Goal: Transaction & Acquisition: Purchase product/service

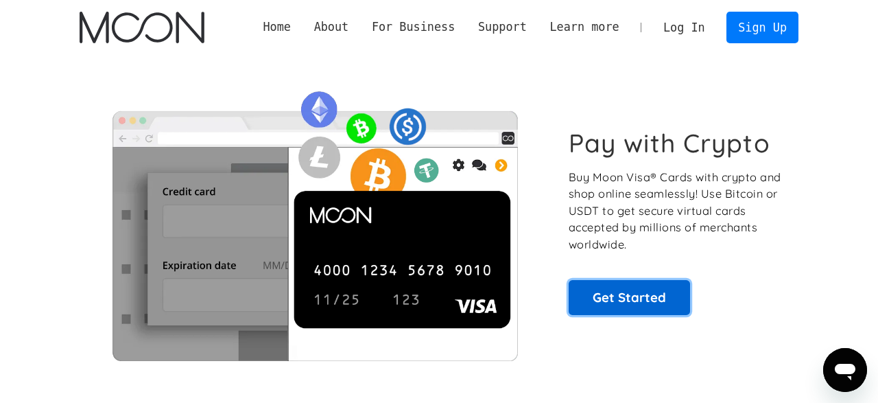
click at [611, 293] on link "Get Started" at bounding box center [629, 297] width 121 height 34
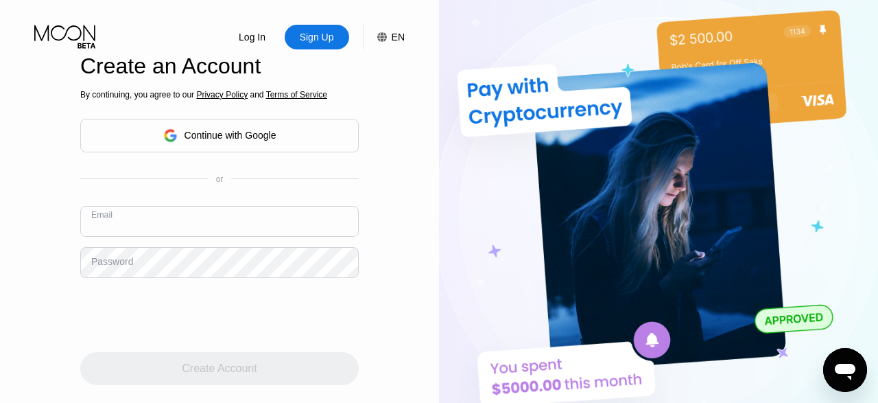
click at [157, 206] on input "text" at bounding box center [219, 221] width 279 height 31
type input "beingcedric@gmail.com"
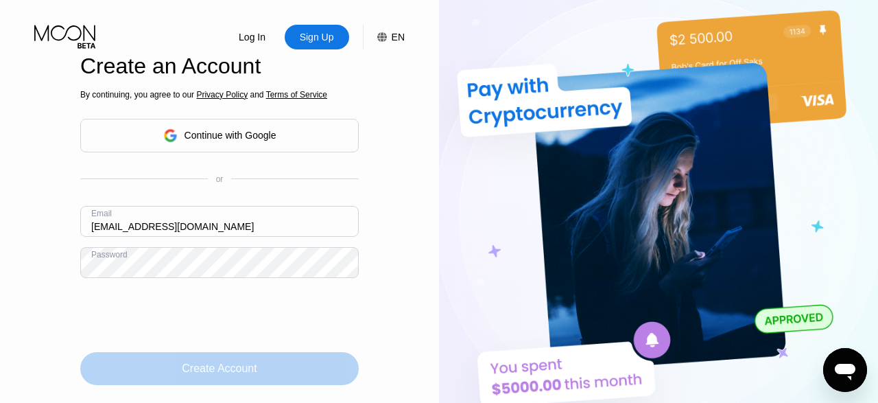
click at [206, 362] on div "Create Account" at bounding box center [219, 369] width 75 height 14
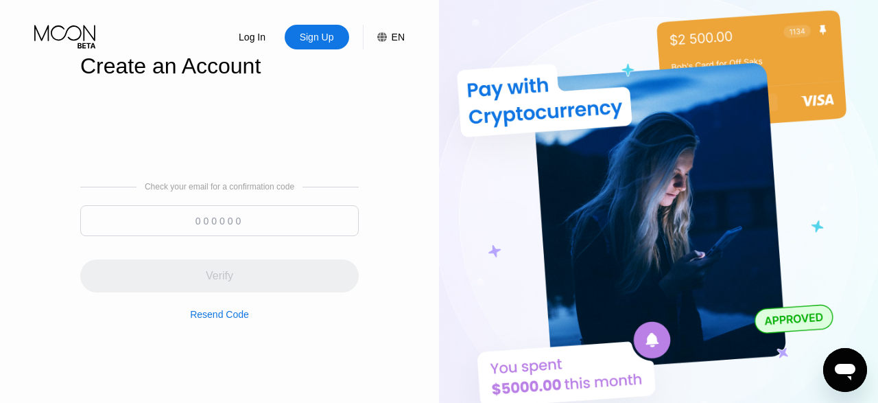
click at [294, 205] on input at bounding box center [219, 220] width 279 height 31
paste input "013990"
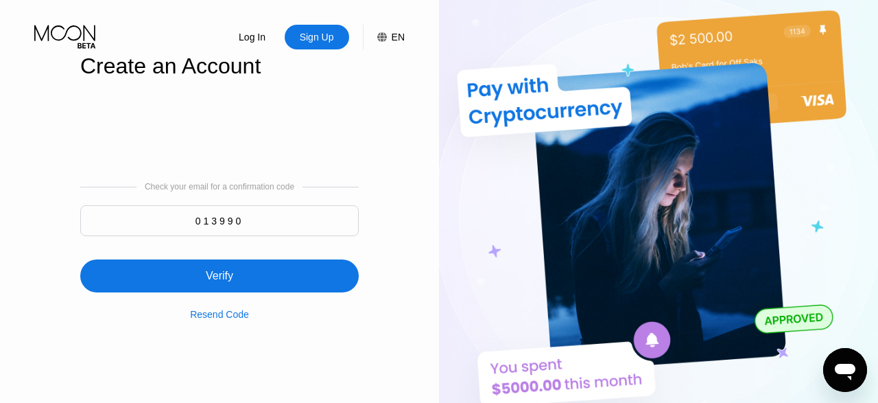
type input "013990"
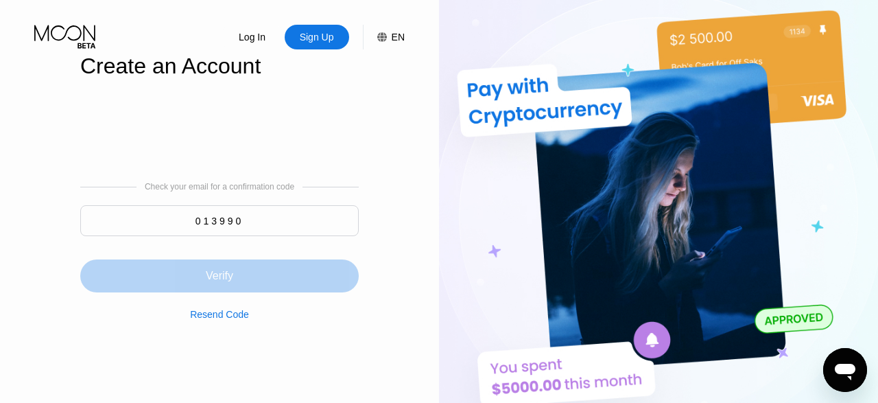
click at [231, 269] on div "Verify" at bounding box center [219, 276] width 27 height 14
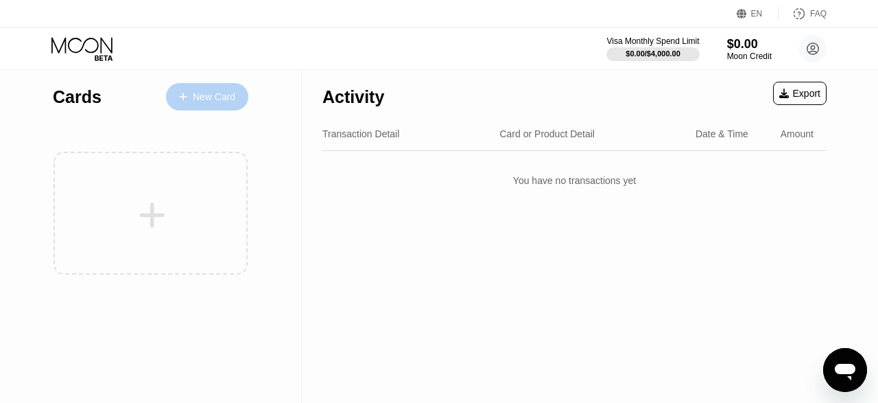
click at [198, 95] on div "New Card" at bounding box center [214, 97] width 43 height 12
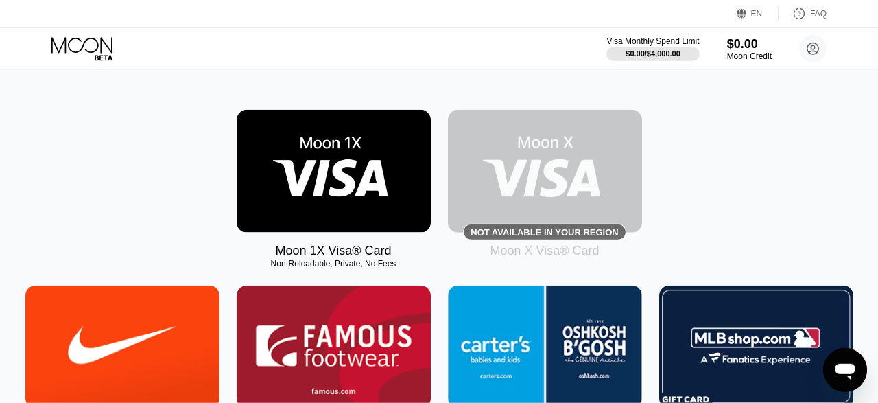
scroll to position [222, 0]
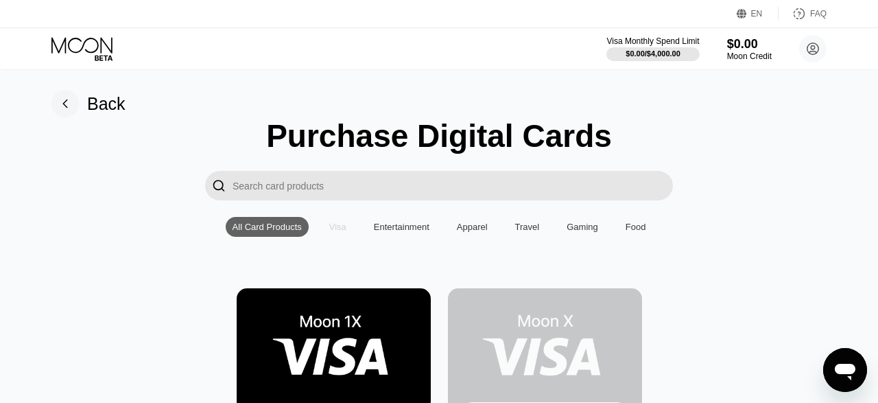
click at [336, 231] on div "Visa" at bounding box center [337, 227] width 17 height 10
click at [356, 180] on input "Search card products" at bounding box center [453, 186] width 440 height 30
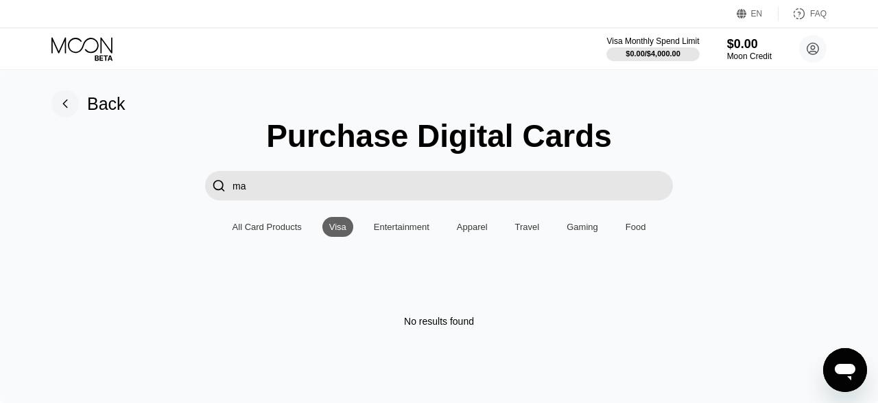
type input "m"
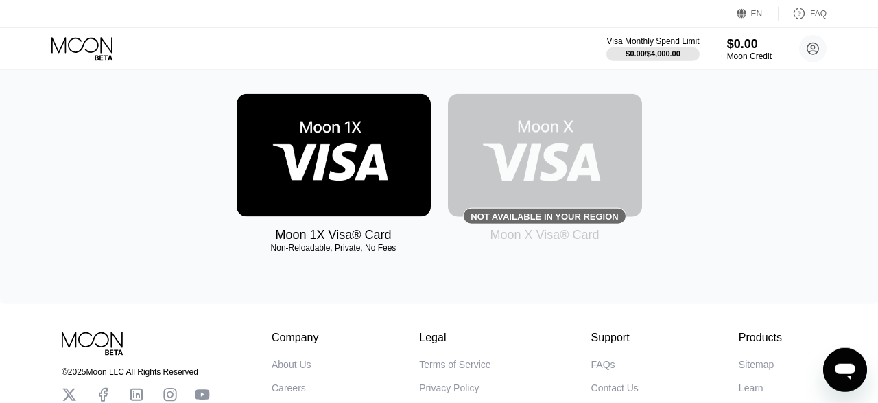
scroll to position [200, 0]
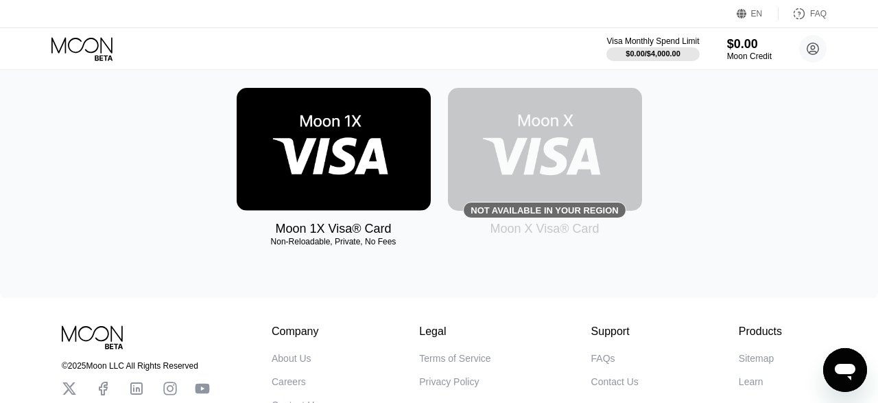
click at [349, 169] on img at bounding box center [334, 149] width 194 height 123
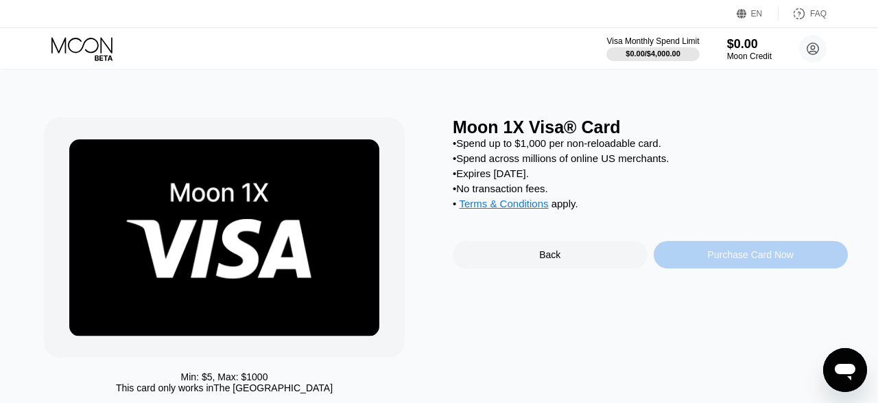
click at [735, 260] on div "Purchase Card Now" at bounding box center [751, 254] width 86 height 11
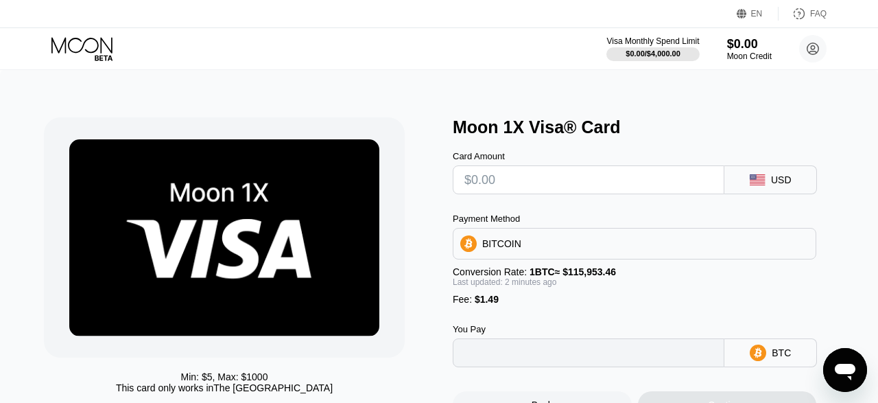
type input "0"
click at [591, 183] on input "text" at bounding box center [588, 179] width 248 height 27
type input "$6"
type input "0.00006460"
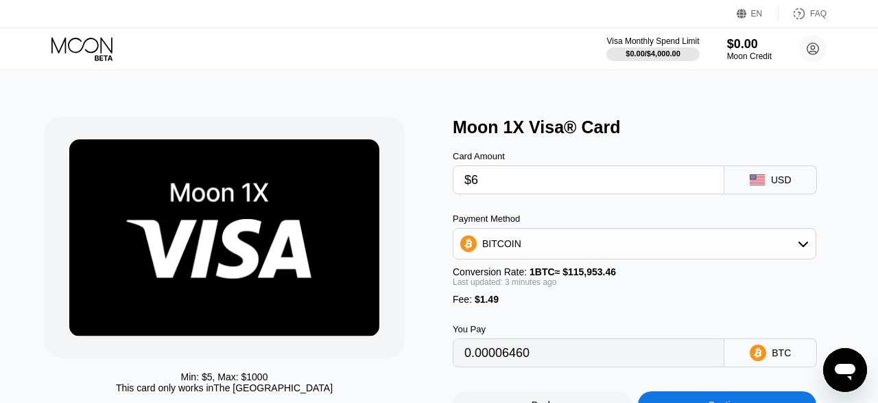
type input "$62"
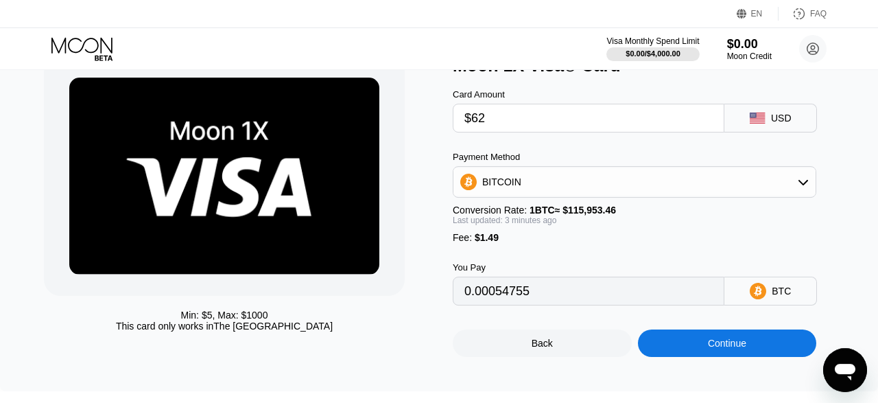
scroll to position [62, 0]
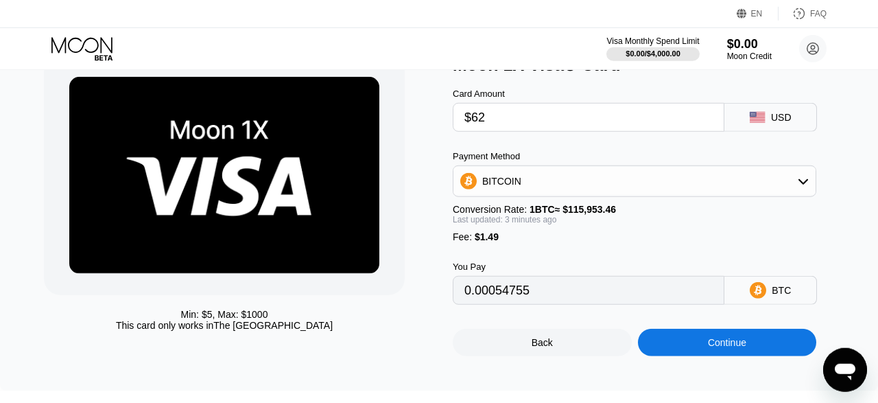
type input "0.00054870"
type input "0.00054829"
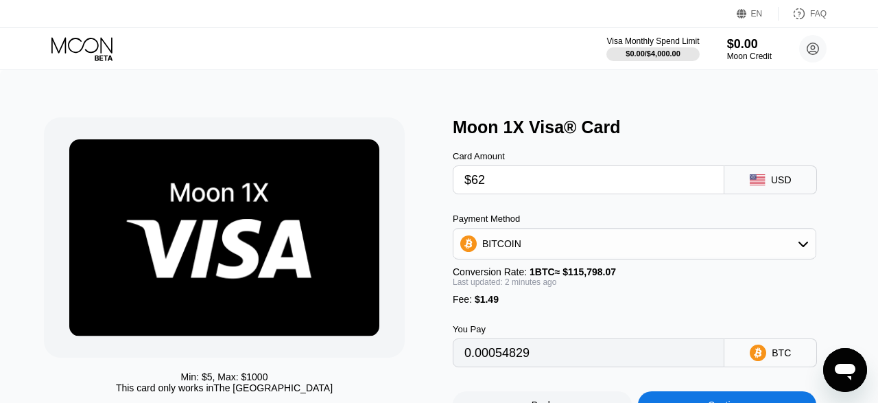
type input "$62"
click at [505, 364] on input "0.00054829" at bounding box center [588, 352] width 248 height 27
type input "0.00054731"
